Goal: Task Accomplishment & Management: Manage account settings

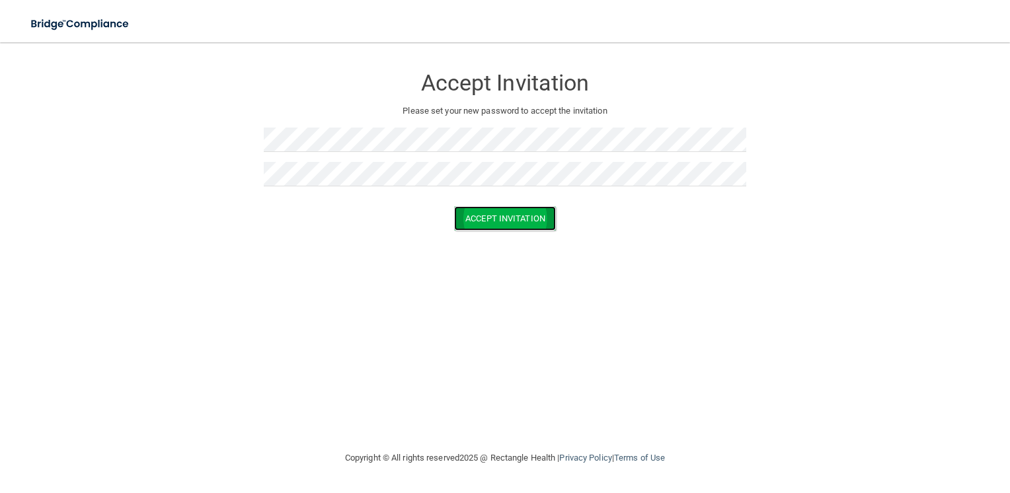
click at [500, 221] on button "Accept Invitation" at bounding box center [505, 218] width 102 height 24
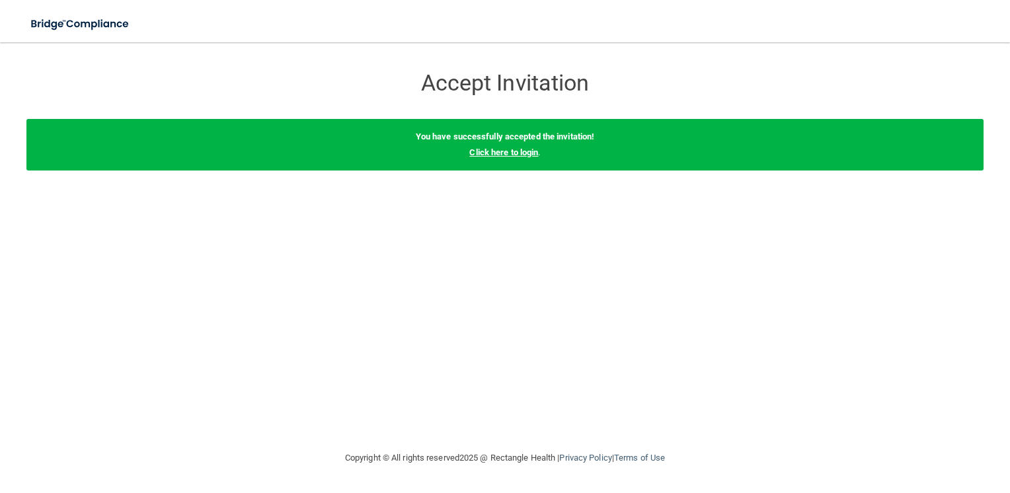
click at [514, 151] on link "Click here to login" at bounding box center [503, 152] width 69 height 10
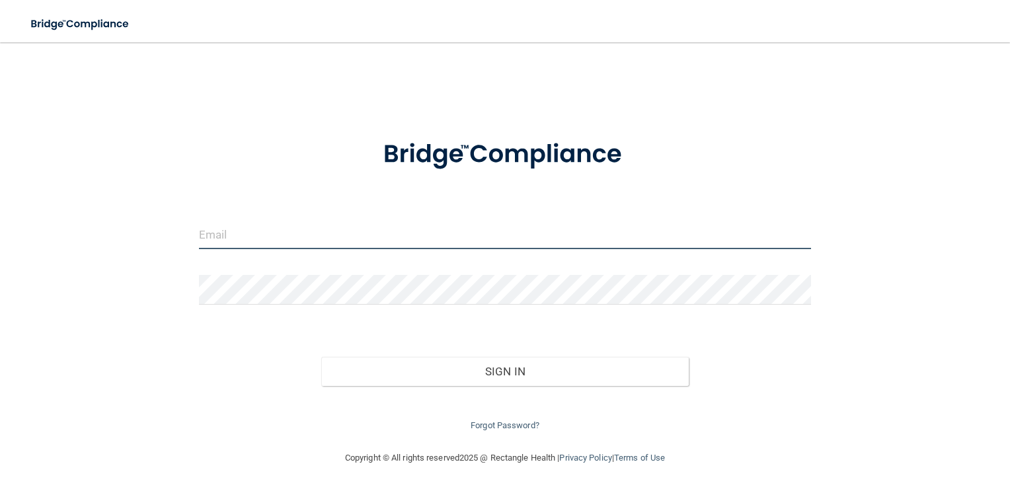
click at [283, 235] on input "email" at bounding box center [505, 235] width 613 height 30
click at [815, 143] on div at bounding box center [505, 155] width 633 height 66
click at [311, 231] on input "email" at bounding box center [505, 235] width 613 height 30
type input "[EMAIL_ADDRESS][DOMAIN_NAME]"
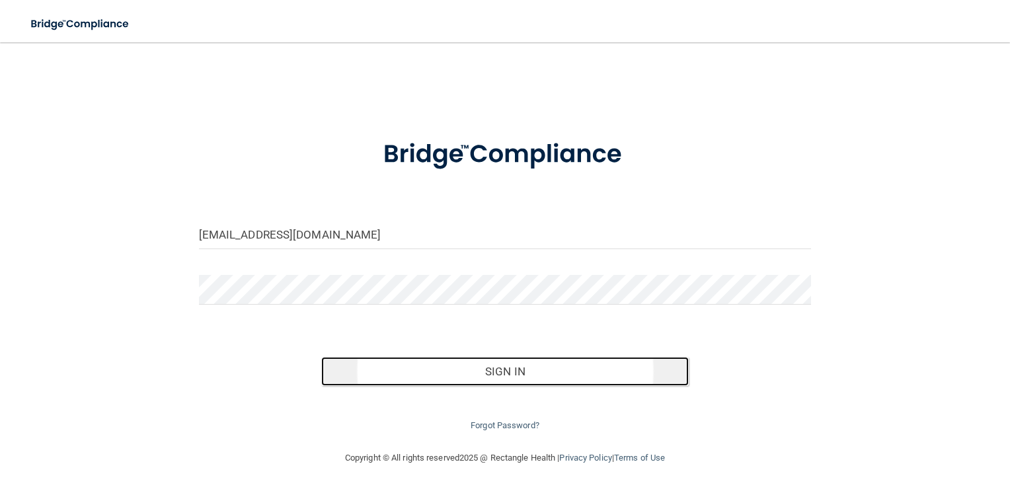
click at [448, 371] on button "Sign In" at bounding box center [505, 371] width 368 height 29
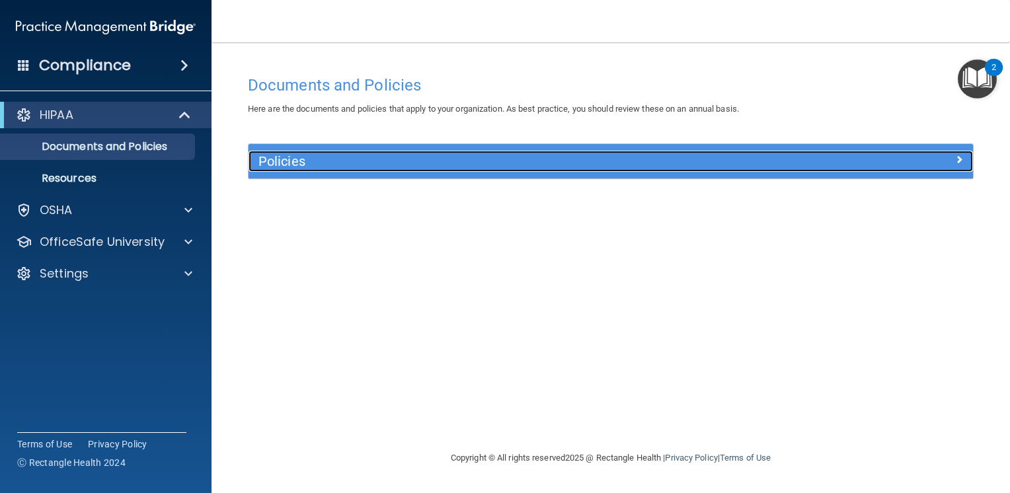
click at [349, 160] on h5 "Policies" at bounding box center [521, 161] width 524 height 15
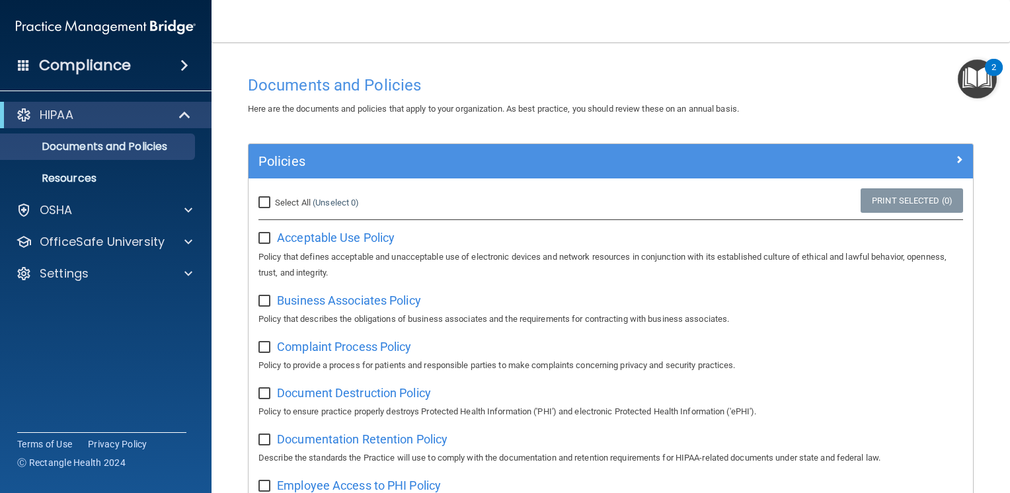
click at [266, 200] on input "Select All (Unselect 0) Unselect All" at bounding box center [266, 203] width 15 height 11
checkbox input "true"
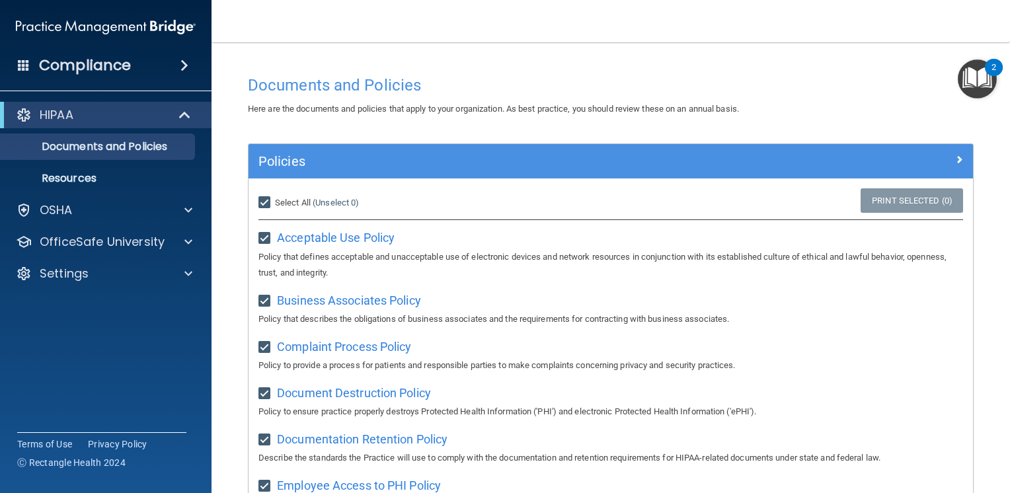
checkbox input "true"
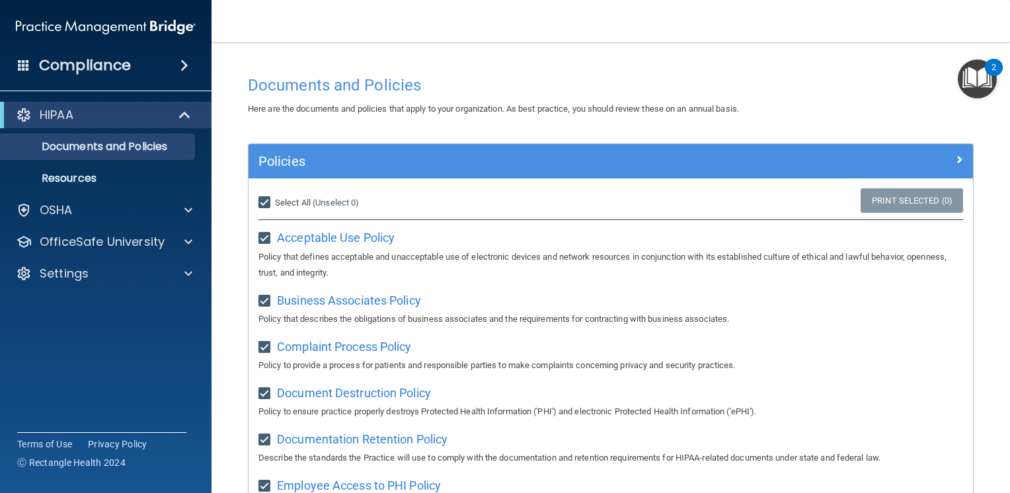
checkbox input "true"
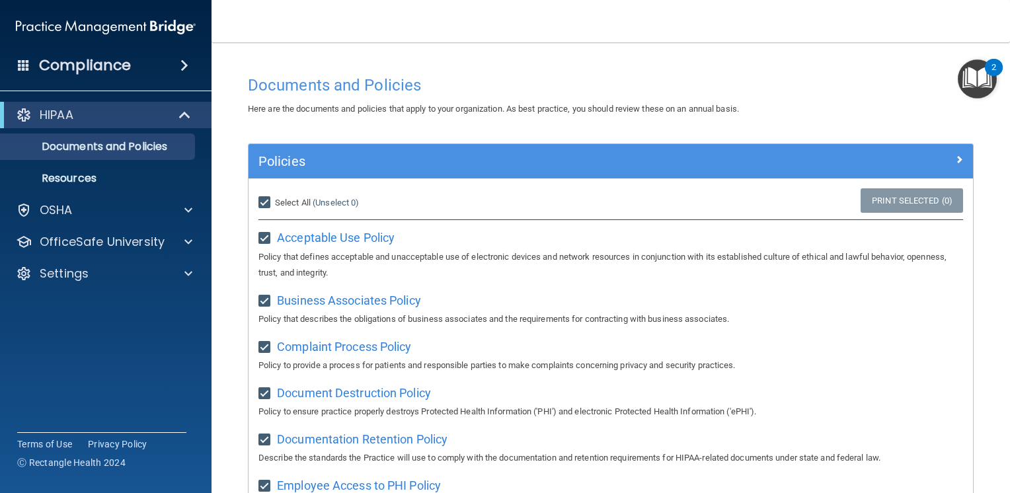
checkbox input "true"
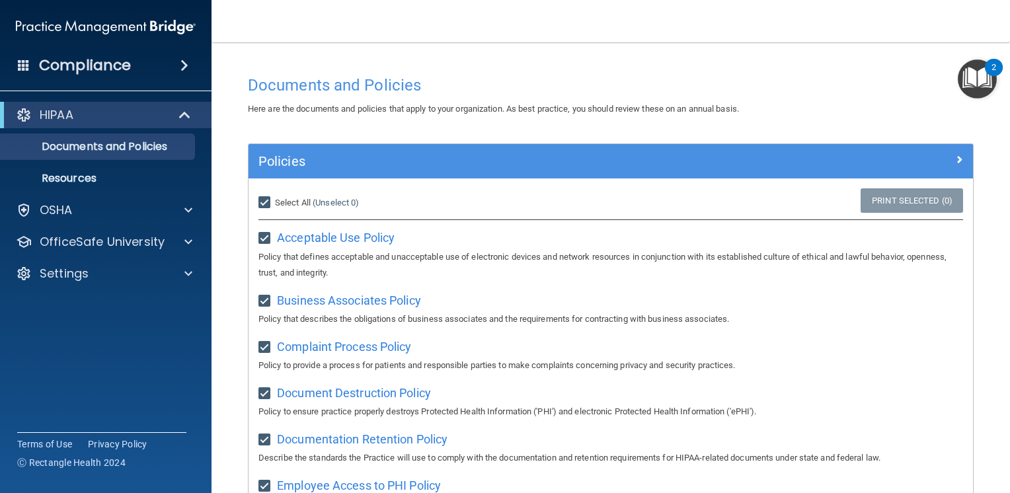
checkbox input "true"
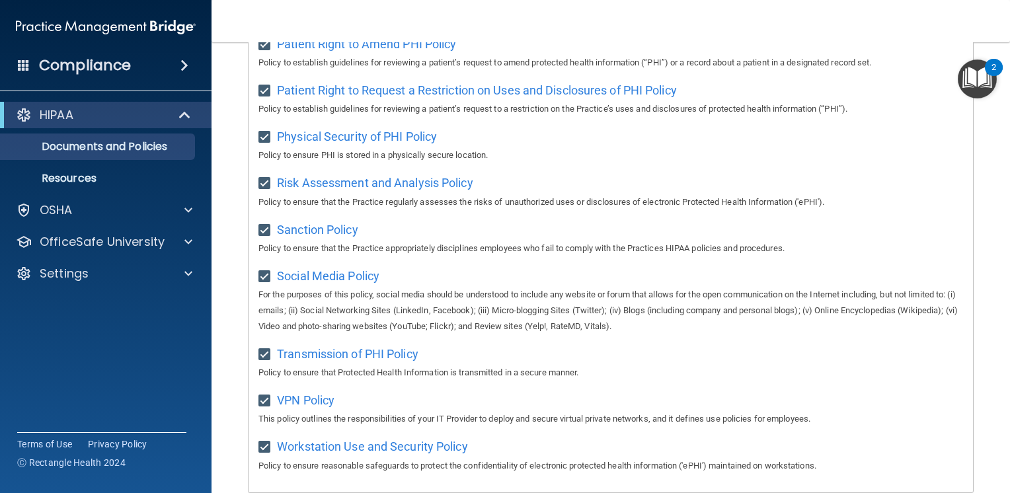
scroll to position [858, 0]
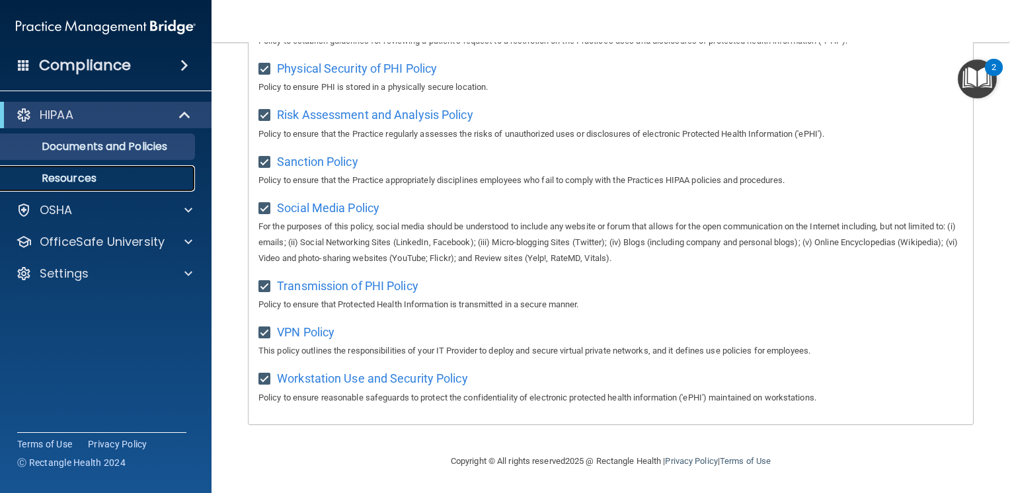
click at [79, 173] on p "Resources" at bounding box center [99, 178] width 181 height 13
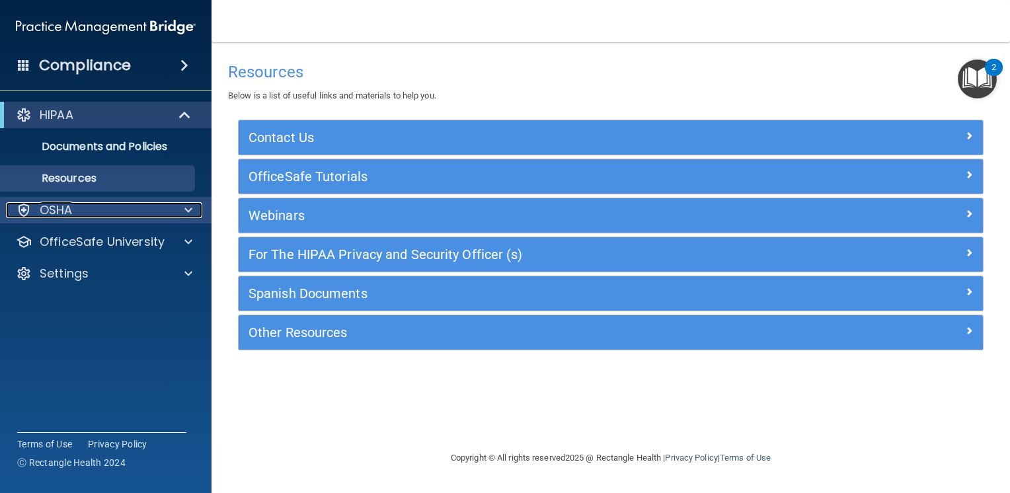
click at [148, 210] on div "OSHA" at bounding box center [88, 210] width 164 height 16
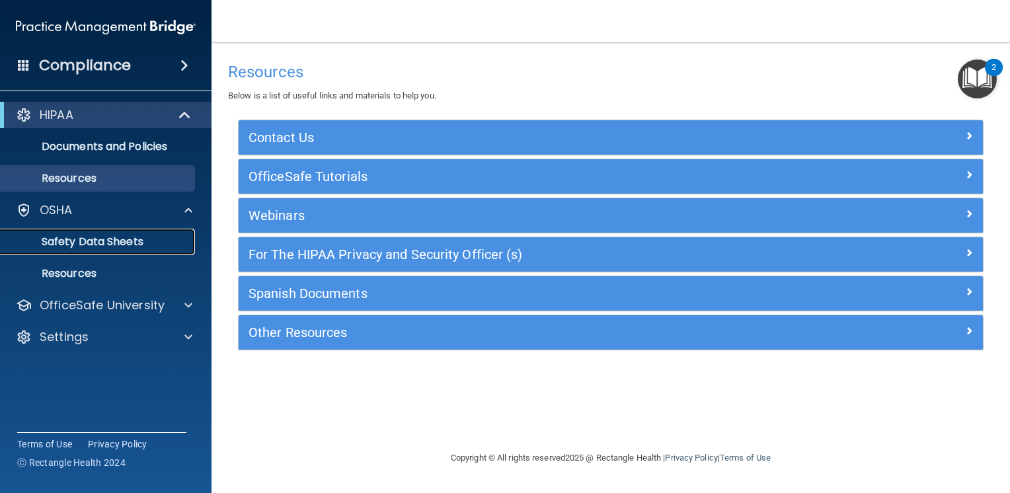
click at [137, 243] on p "Safety Data Sheets" at bounding box center [99, 241] width 181 height 13
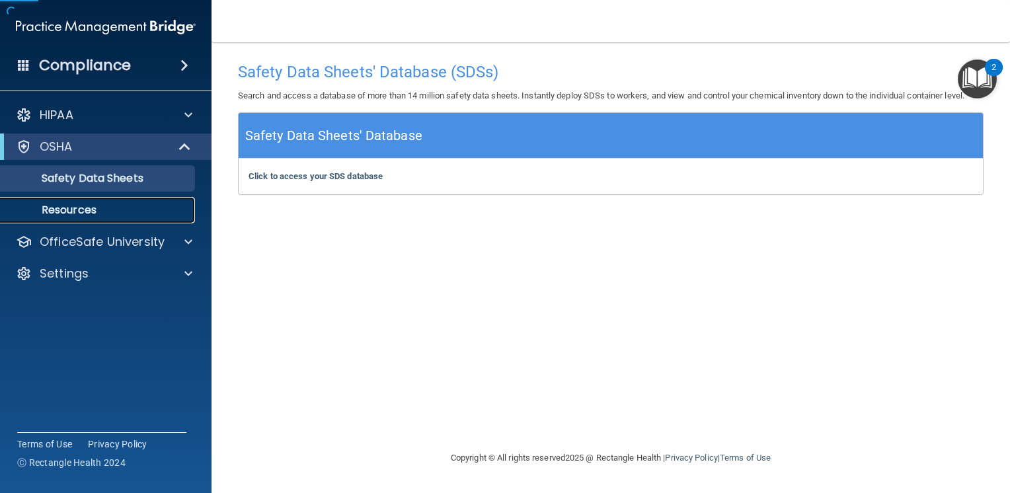
click at [111, 219] on link "Resources" at bounding box center [91, 210] width 208 height 26
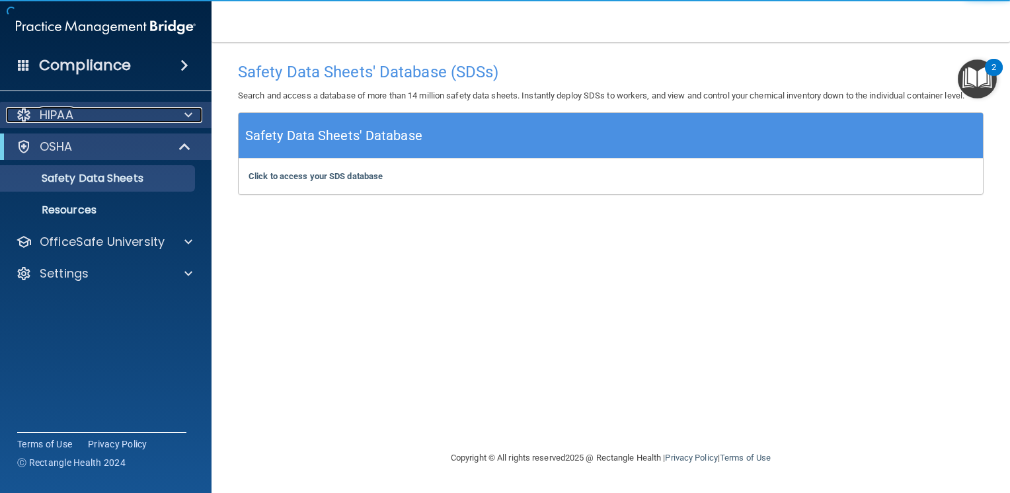
click at [45, 116] on p "HIPAA" at bounding box center [57, 115] width 34 height 16
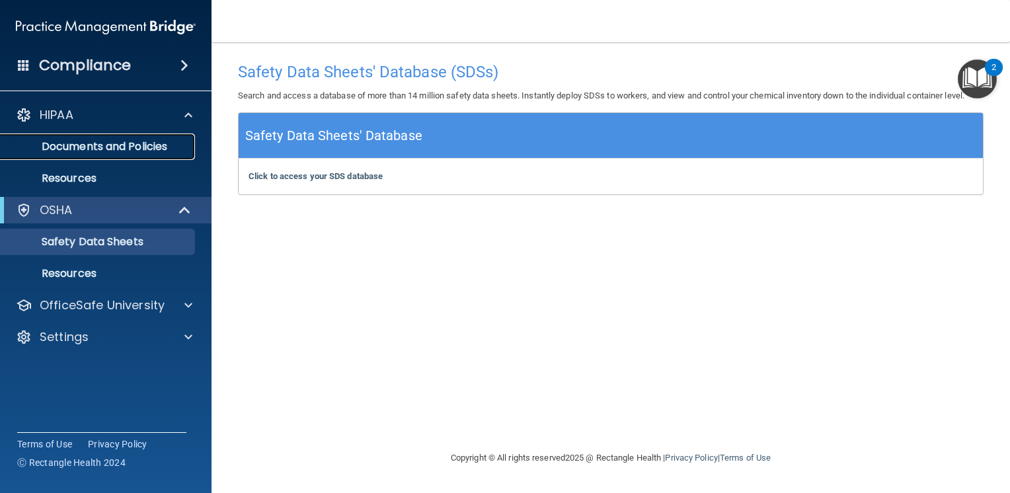
click at [97, 153] on p "Documents and Policies" at bounding box center [99, 146] width 181 height 13
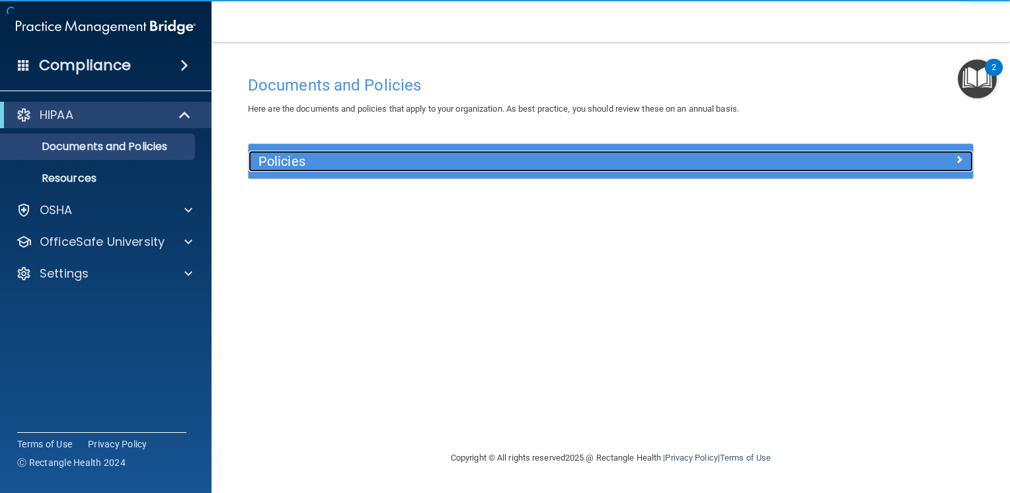
click at [421, 165] on h5 "Policies" at bounding box center [521, 161] width 524 height 15
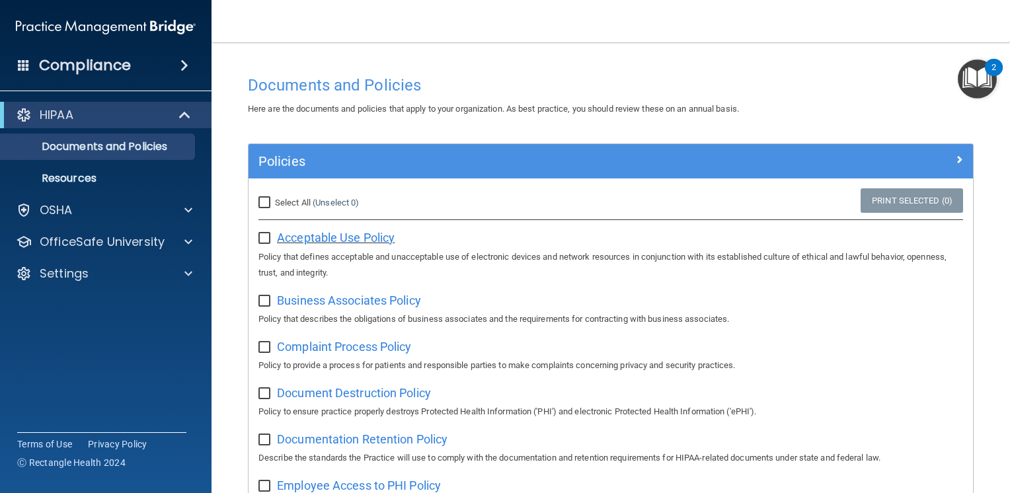
click at [288, 237] on span "Acceptable Use Policy" at bounding box center [336, 238] width 118 height 14
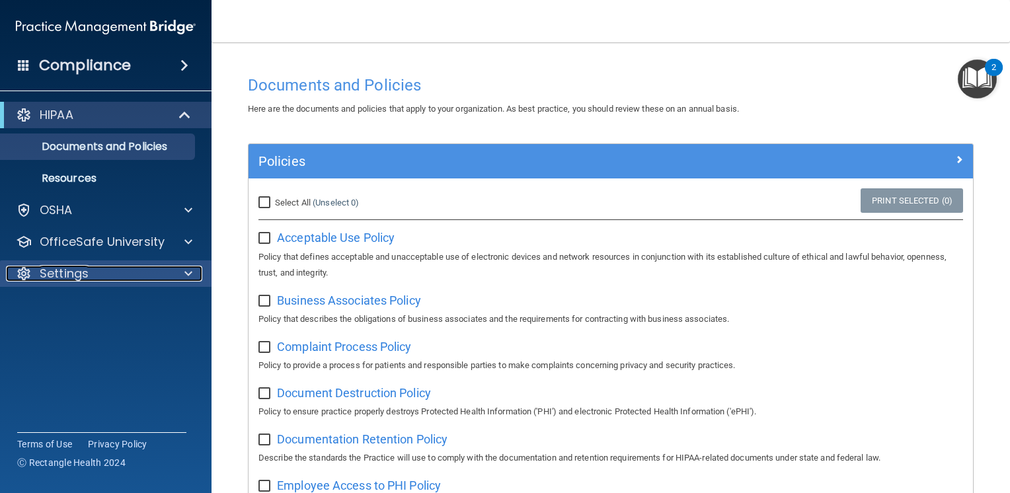
click at [85, 270] on p "Settings" at bounding box center [64, 274] width 49 height 16
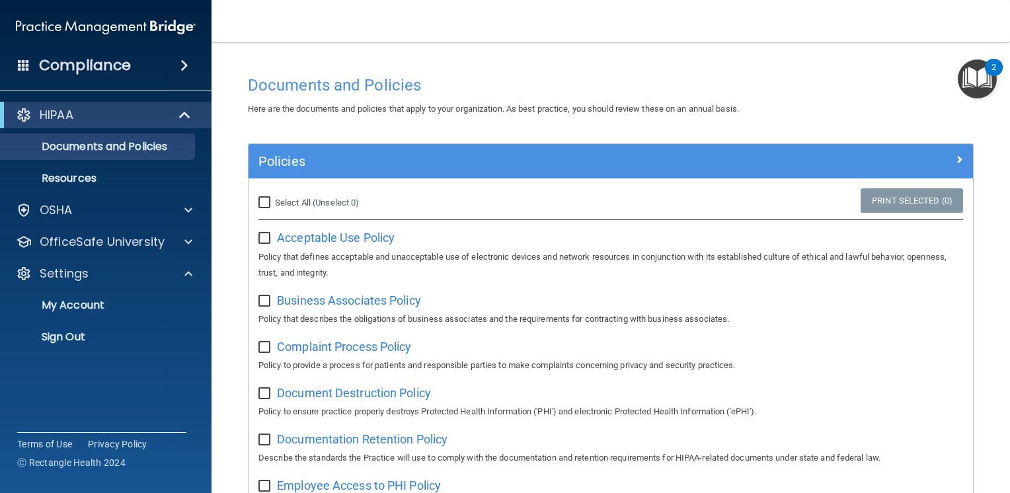
click at [172, 75] on div "Compliance" at bounding box center [106, 65] width 212 height 29
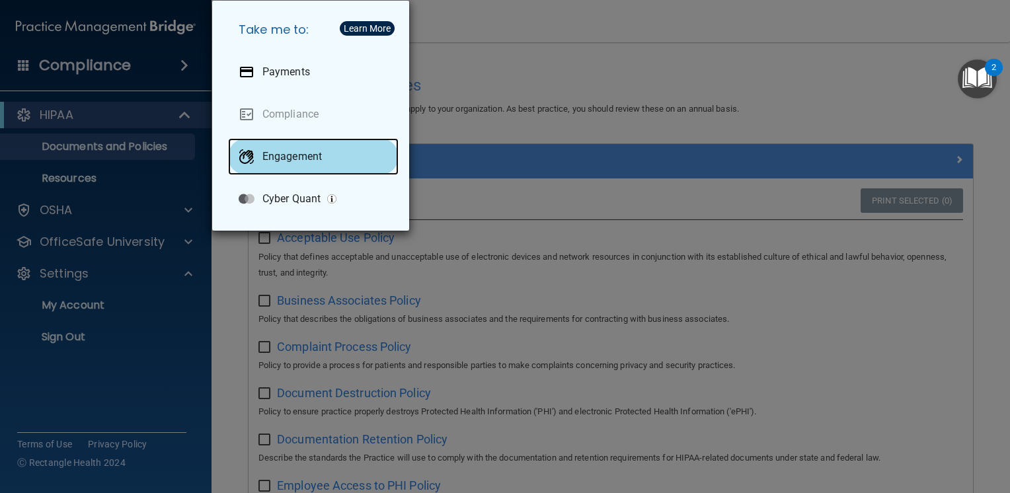
click at [313, 160] on p "Engagement" at bounding box center [293, 156] width 60 height 13
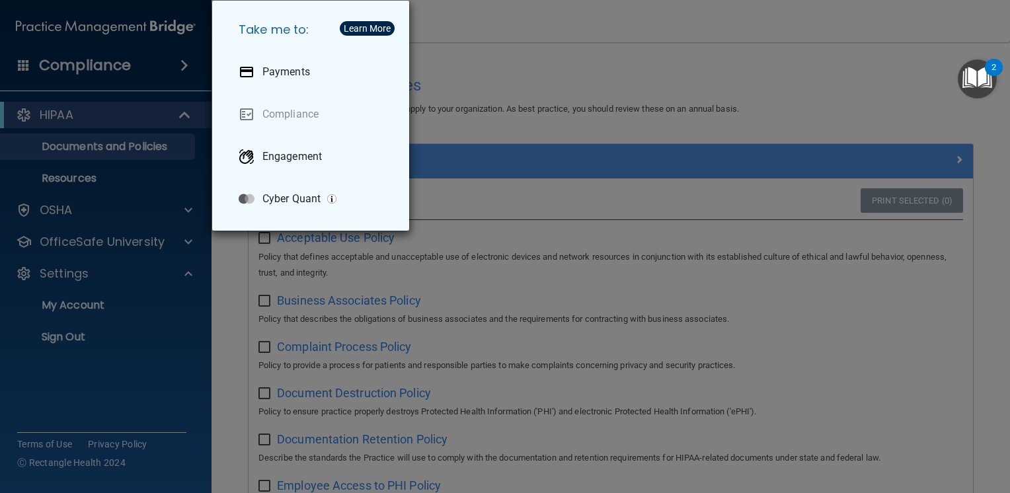
click at [474, 28] on div "Take me to: Payments Compliance Engagement Cyber Quant" at bounding box center [505, 246] width 1010 height 493
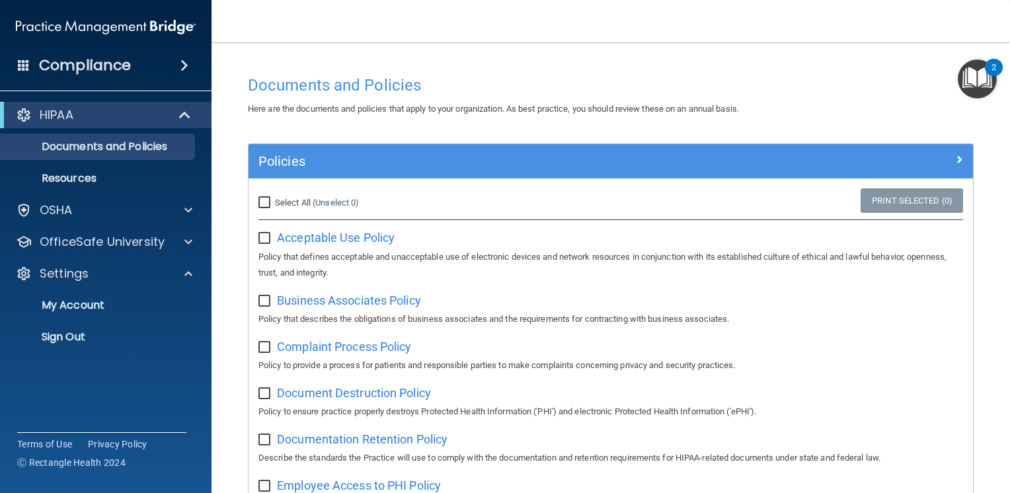
click at [296, 202] on span "Select All" at bounding box center [293, 203] width 36 height 10
click at [274, 202] on input "Select All (Unselect 0) Unselect All" at bounding box center [266, 203] width 15 height 11
checkbox input "true"
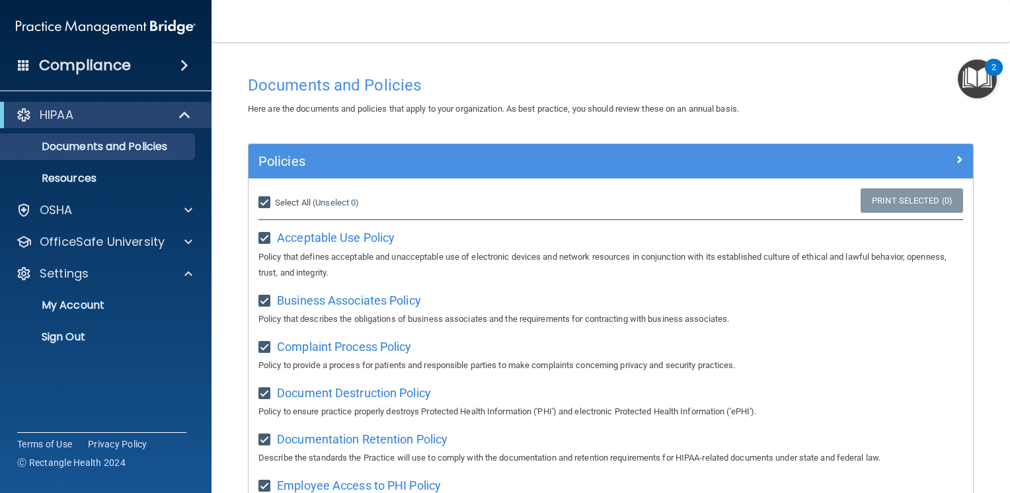
checkbox input "true"
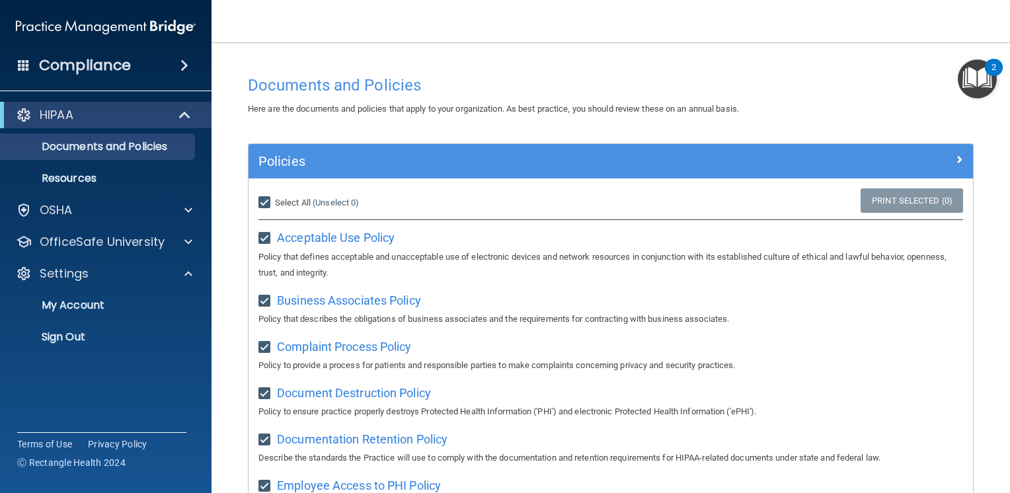
checkbox input "true"
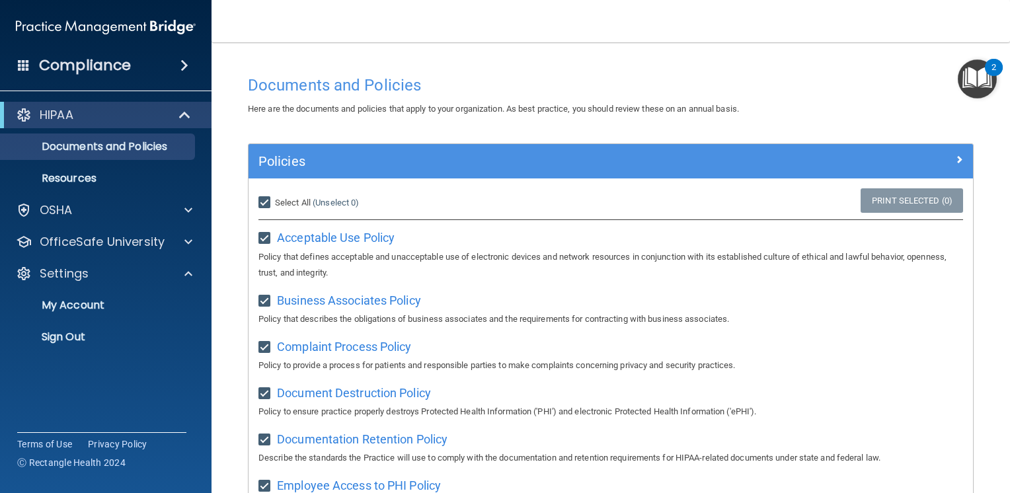
checkbox input "true"
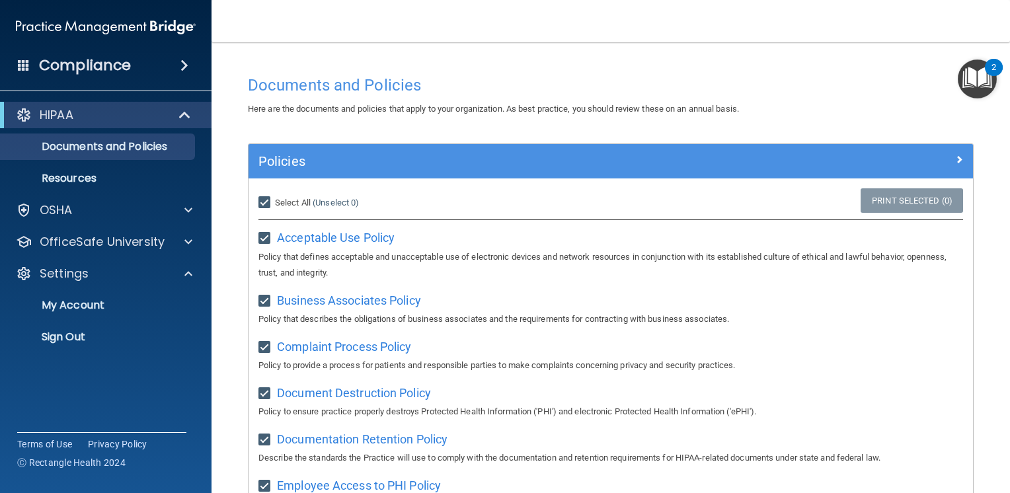
checkbox input "true"
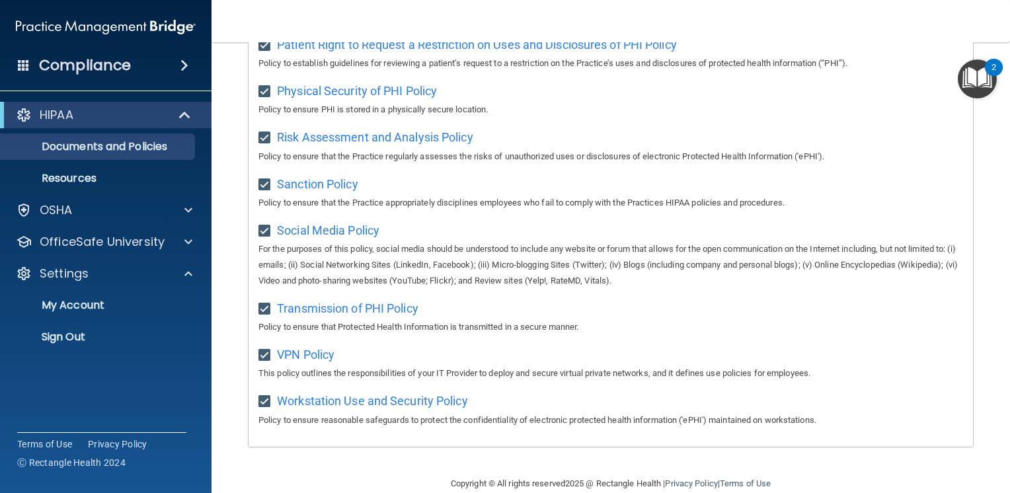
scroll to position [858, 0]
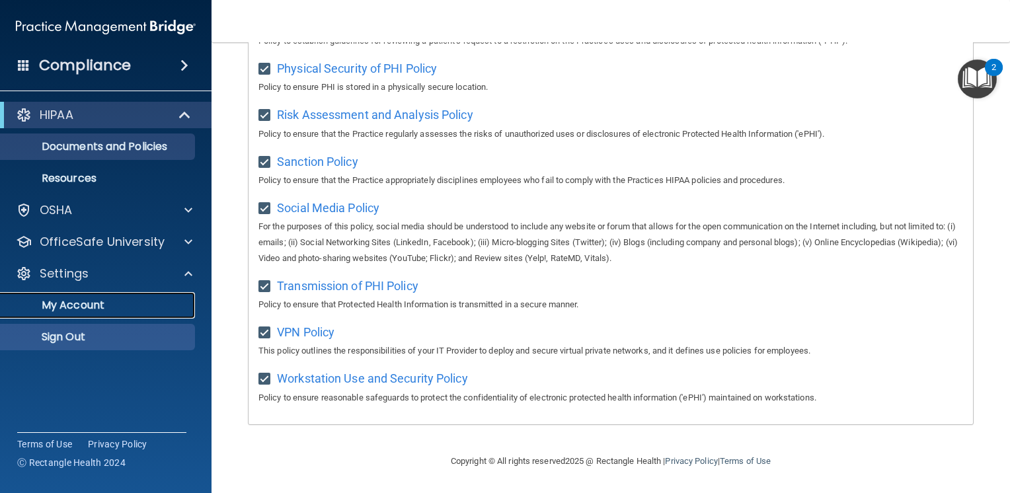
click at [93, 308] on p "My Account" at bounding box center [99, 305] width 181 height 13
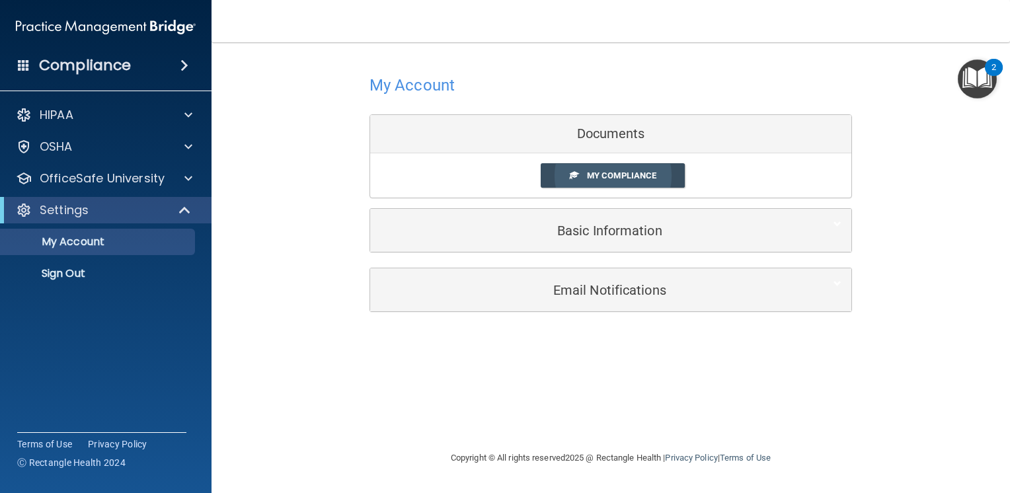
click at [651, 176] on span "My Compliance" at bounding box center [621, 176] width 69 height 10
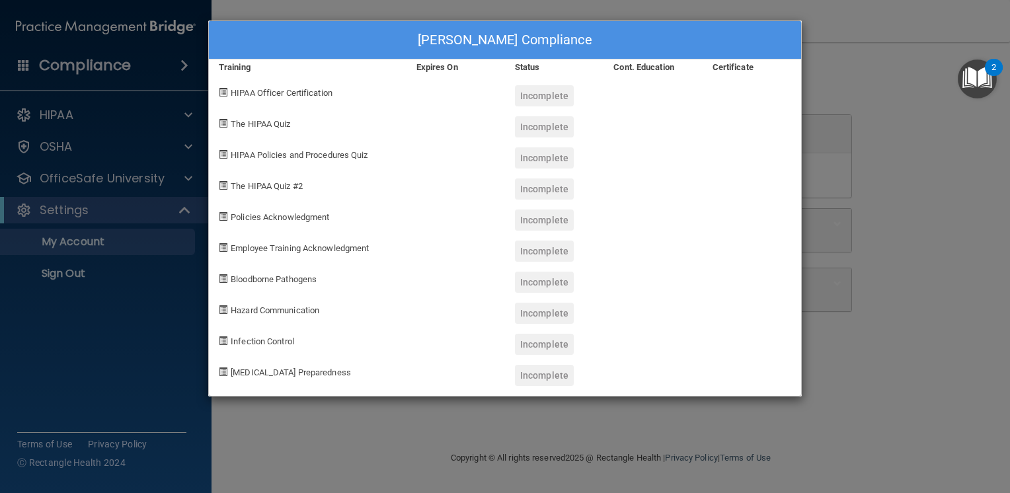
click at [561, 100] on div "Incomplete" at bounding box center [544, 95] width 59 height 21
click at [275, 91] on span "HIPAA Officer Certification" at bounding box center [282, 93] width 102 height 10
click at [221, 93] on span at bounding box center [223, 92] width 9 height 9
drag, startPoint x: 793, startPoint y: 33, endPoint x: 771, endPoint y: 56, distance: 31.3
click at [792, 33] on div "[PERSON_NAME] Compliance" at bounding box center [505, 40] width 592 height 38
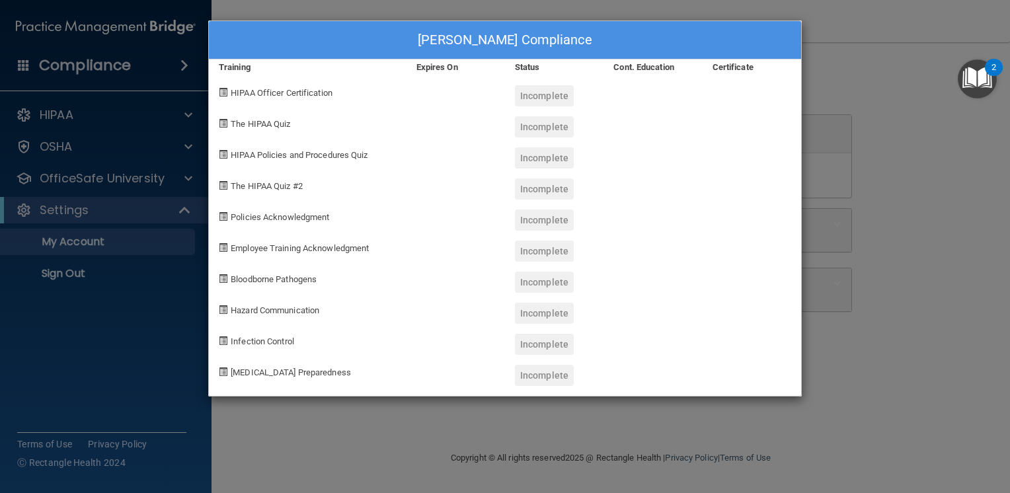
click at [153, 322] on div "[PERSON_NAME] Compliance Training Expires On Status Cont. Education Certificate…" at bounding box center [505, 246] width 1010 height 493
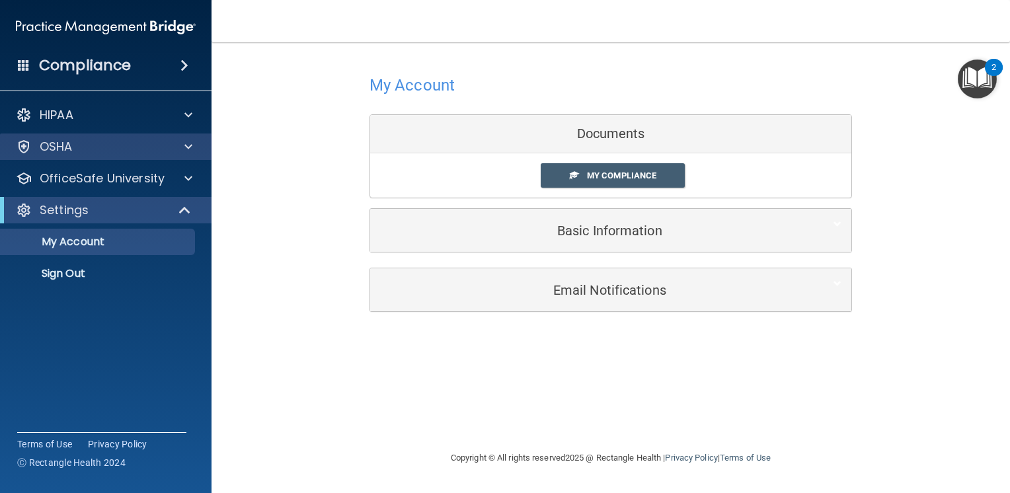
click at [130, 155] on div "OSHA" at bounding box center [106, 147] width 212 height 26
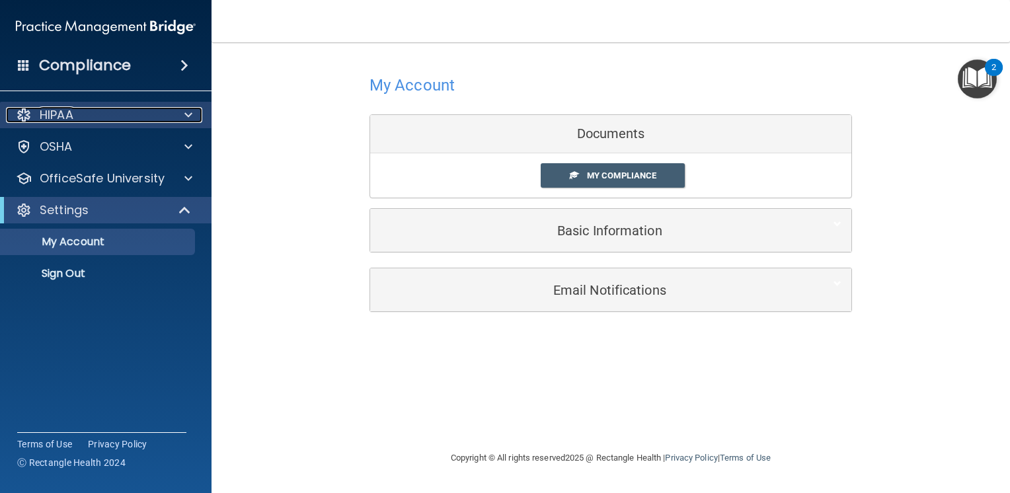
click at [159, 120] on div "HIPAA" at bounding box center [88, 115] width 164 height 16
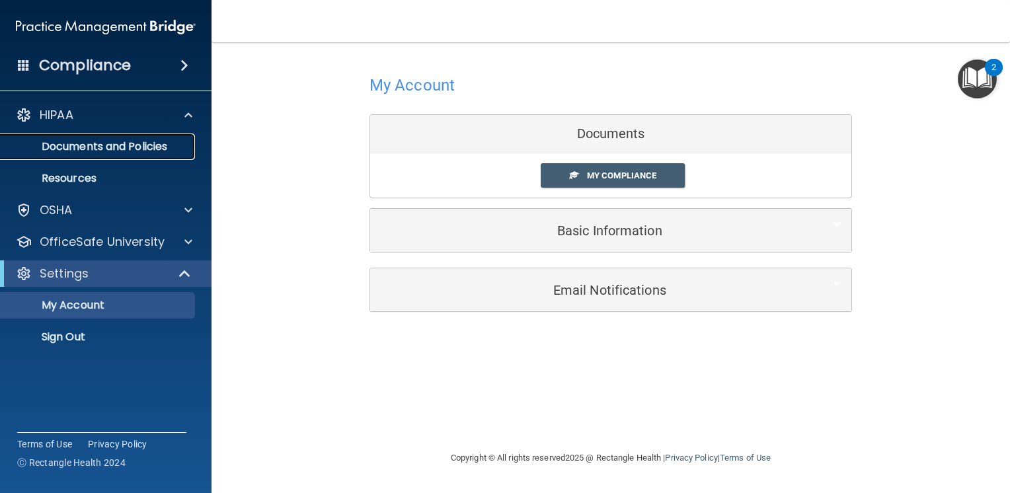
click at [114, 143] on p "Documents and Policies" at bounding box center [99, 146] width 181 height 13
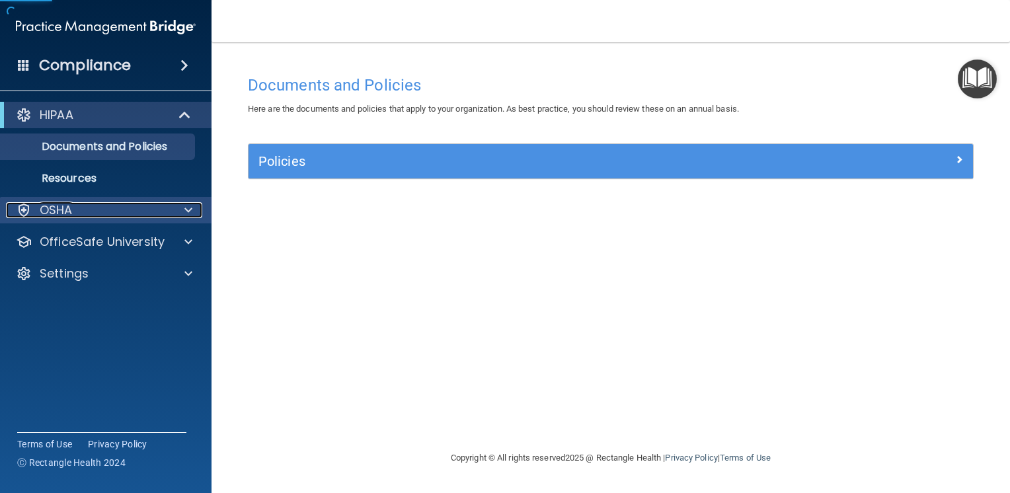
click at [83, 217] on div "OSHA" at bounding box center [88, 210] width 164 height 16
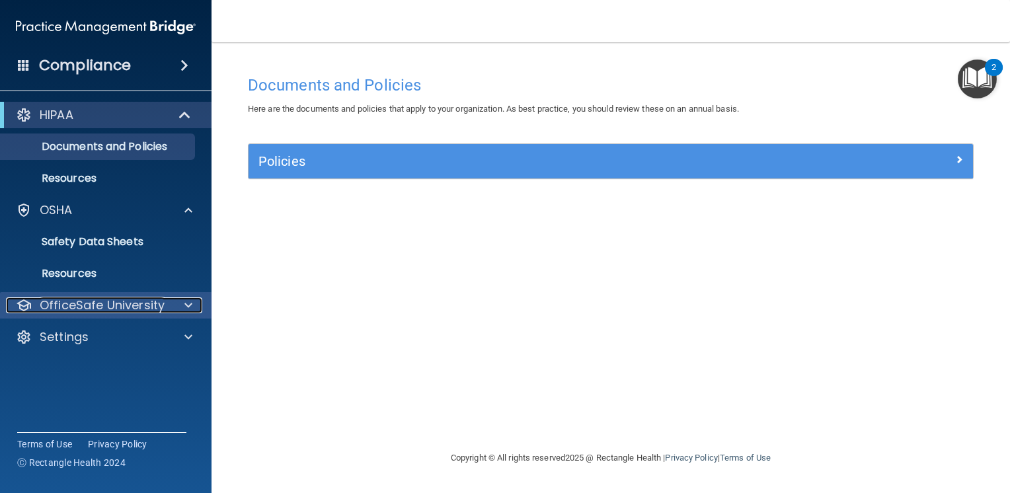
click at [110, 313] on p "OfficeSafe University" at bounding box center [102, 306] width 125 height 16
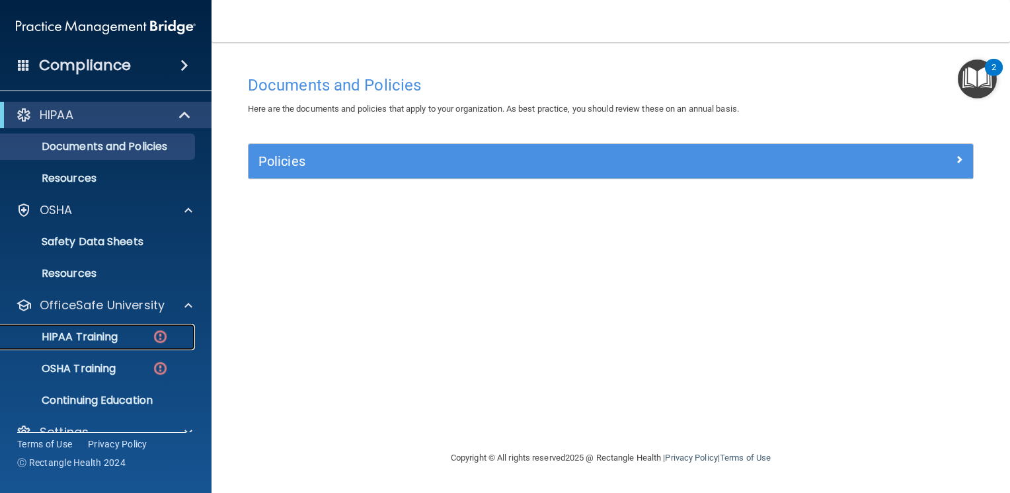
click at [110, 337] on p "HIPAA Training" at bounding box center [63, 337] width 109 height 13
